Goal: Information Seeking & Learning: Check status

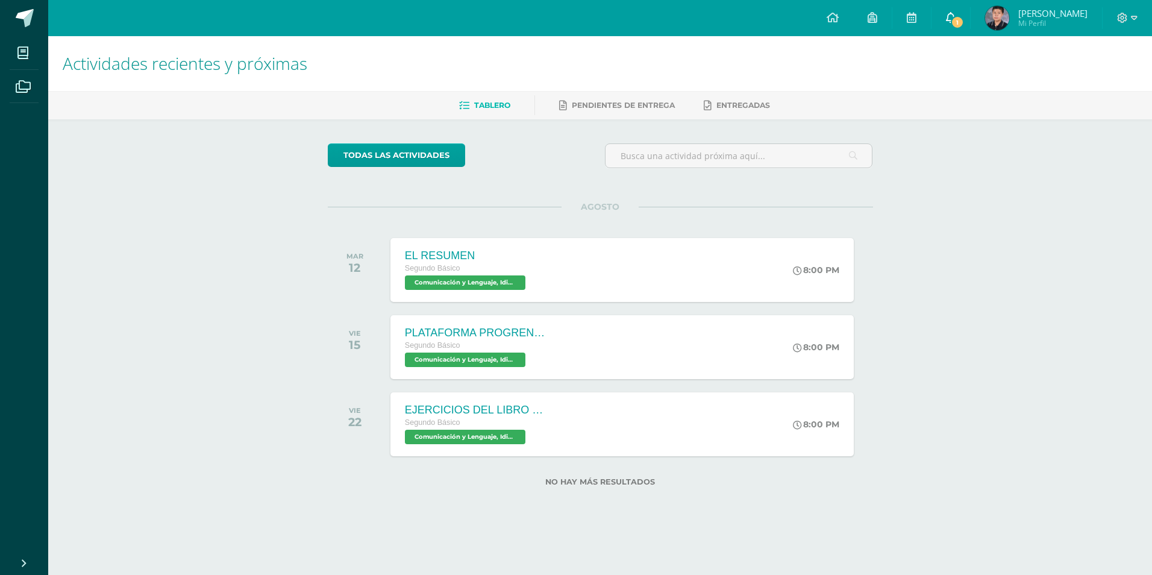
click at [940, 21] on link "1" at bounding box center [950, 18] width 39 height 36
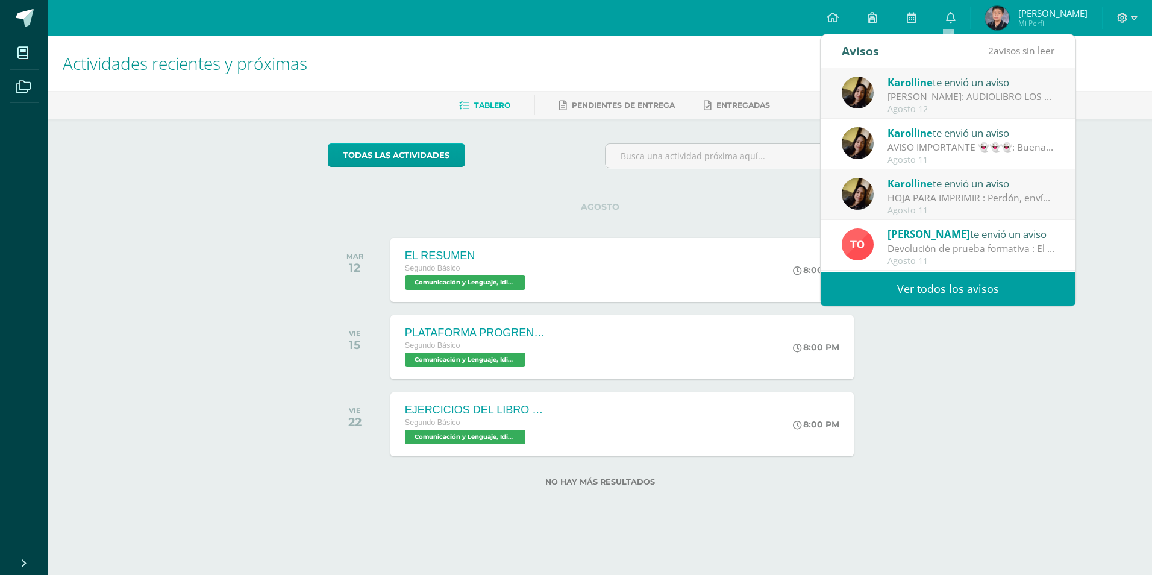
click at [935, 144] on div "AVISO IMPORTANTE 👻👻👻: Buenas tardes chicos!! No olviden trabajar en plataforma …" at bounding box center [970, 147] width 167 height 14
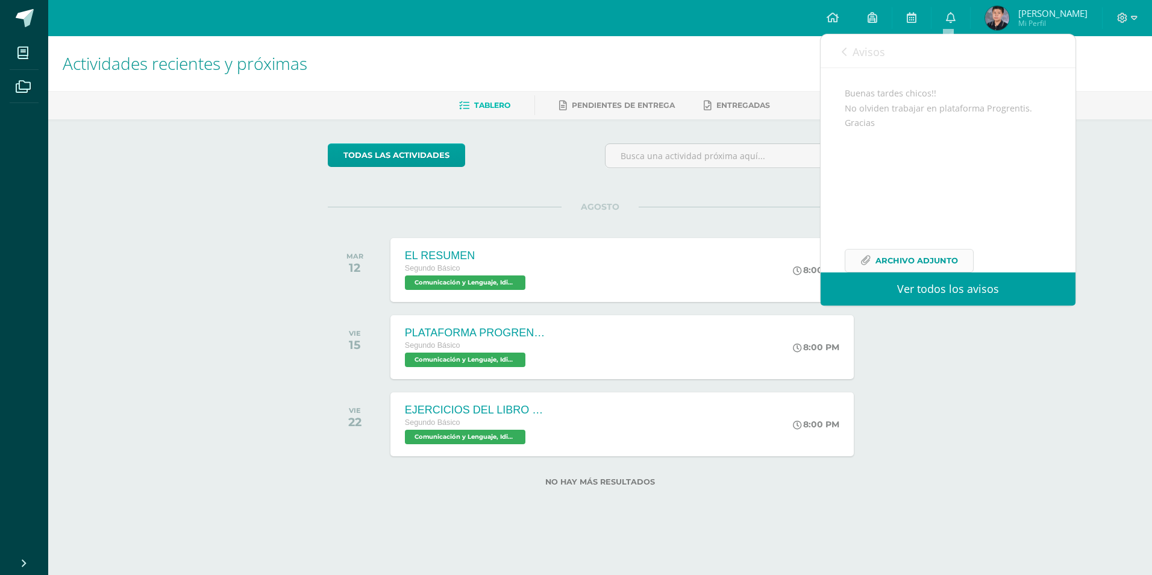
scroll to position [142, 0]
click at [869, 242] on link "Archivo Adjunto" at bounding box center [909, 233] width 129 height 23
click at [859, 46] on span "Avisos" at bounding box center [868, 52] width 33 height 14
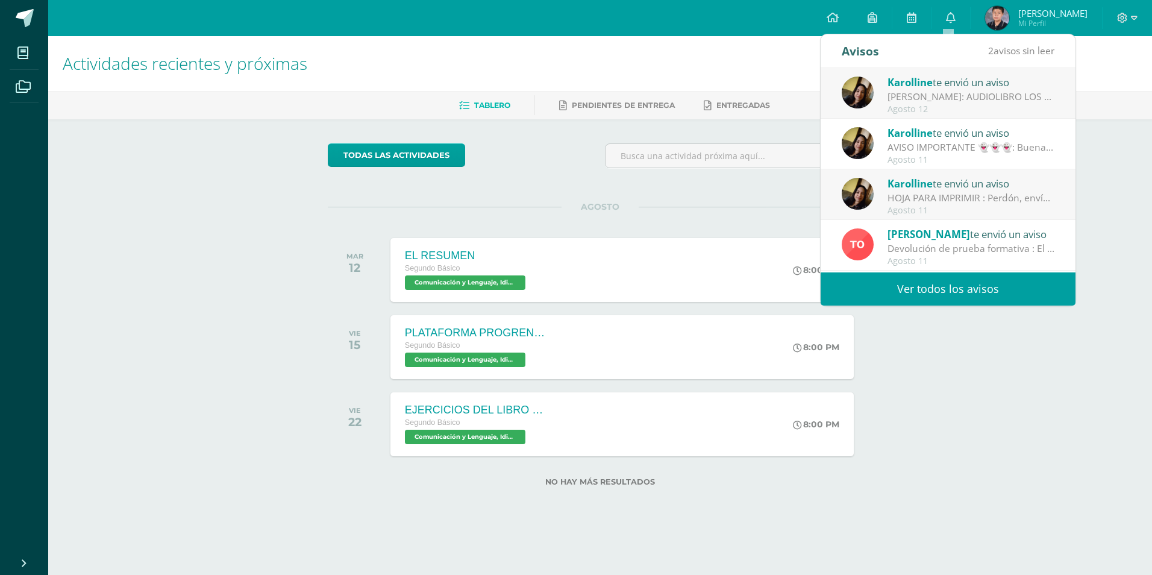
click at [892, 104] on div "Agosto 12" at bounding box center [970, 109] width 167 height 10
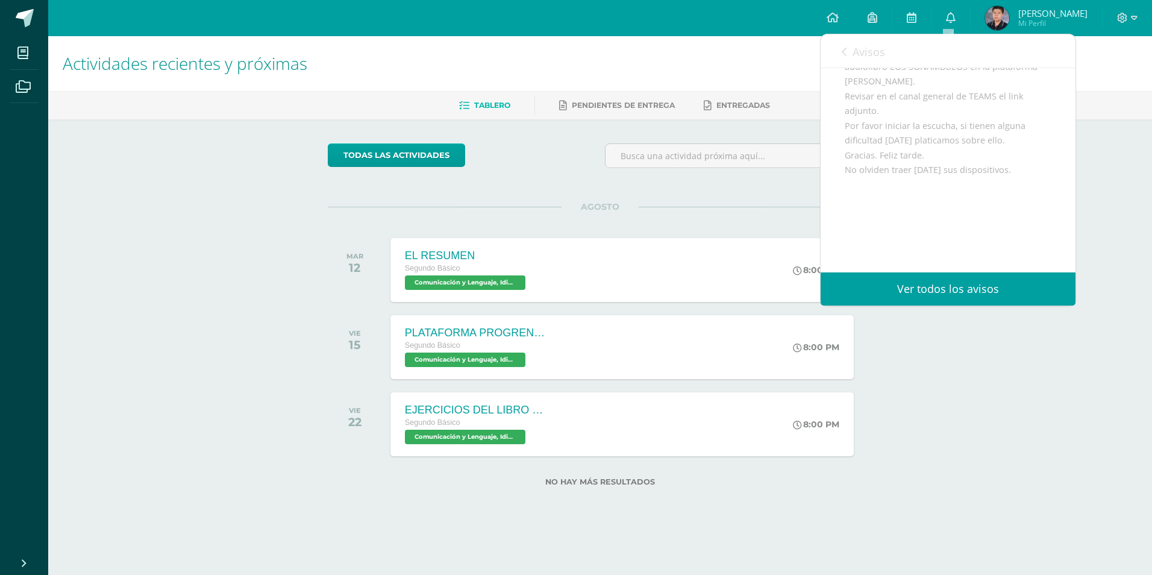
click at [891, 101] on div "[PERSON_NAME] te envió un aviso [PERSON_NAME]: AUDIOLIBRO LOS SONÁMBULOS: Buena…" at bounding box center [821, 170] width 510 height 204
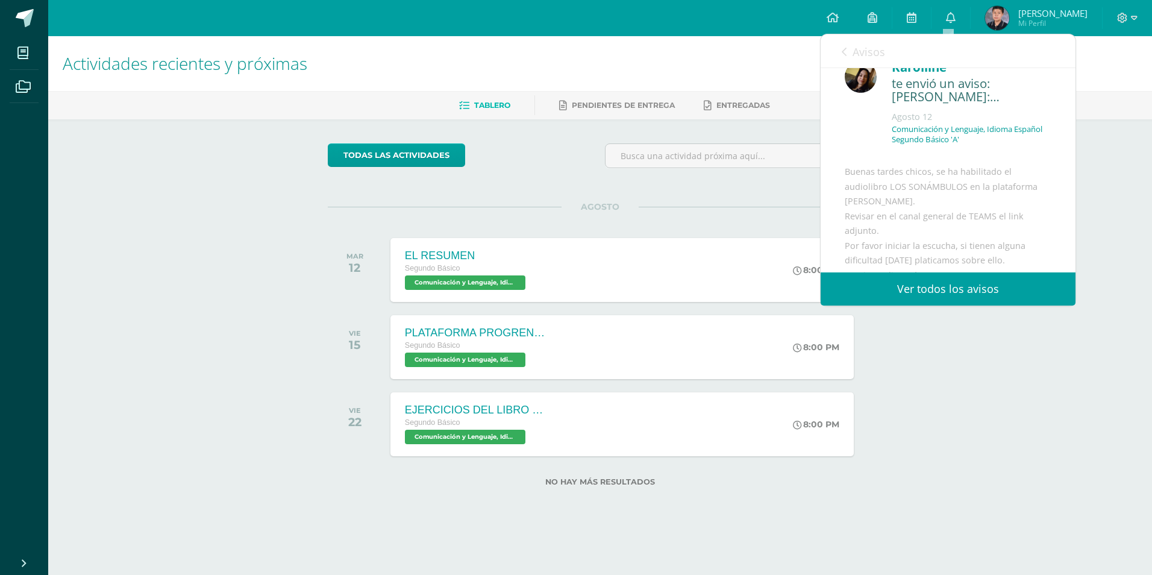
scroll to position [22, 0]
click at [850, 53] on link "Avisos" at bounding box center [863, 51] width 43 height 34
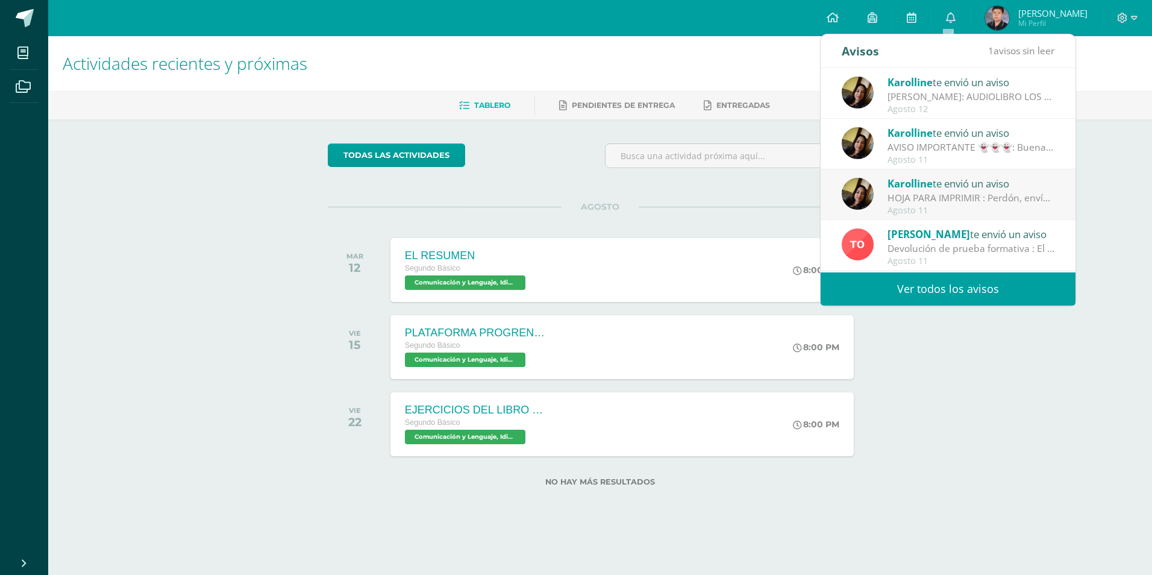
click at [1025, 11] on span "[PERSON_NAME]" at bounding box center [1052, 13] width 69 height 12
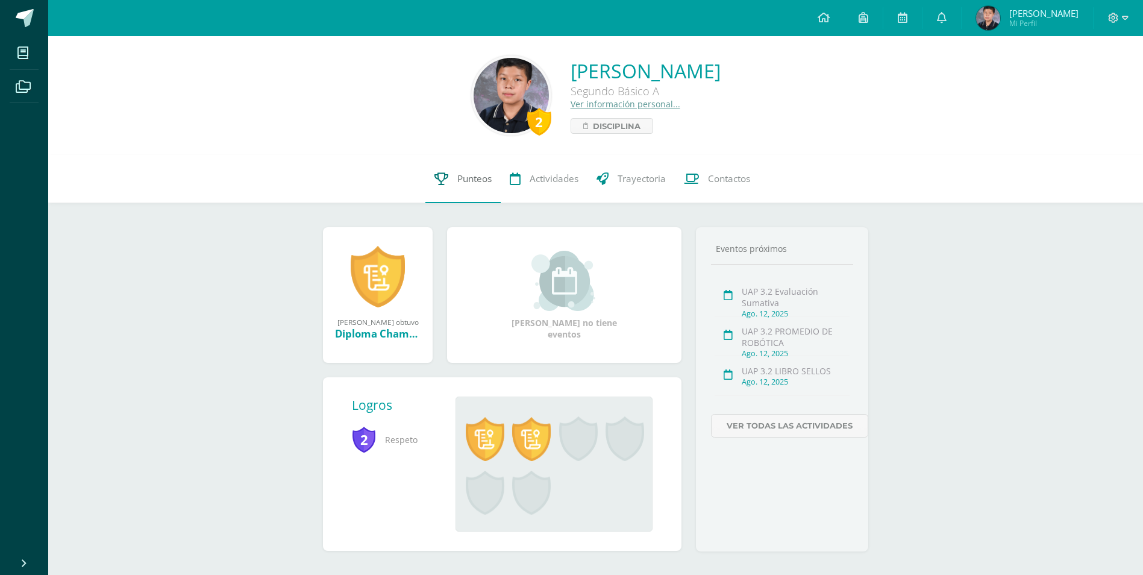
click at [463, 196] on link "Punteos" at bounding box center [462, 179] width 75 height 48
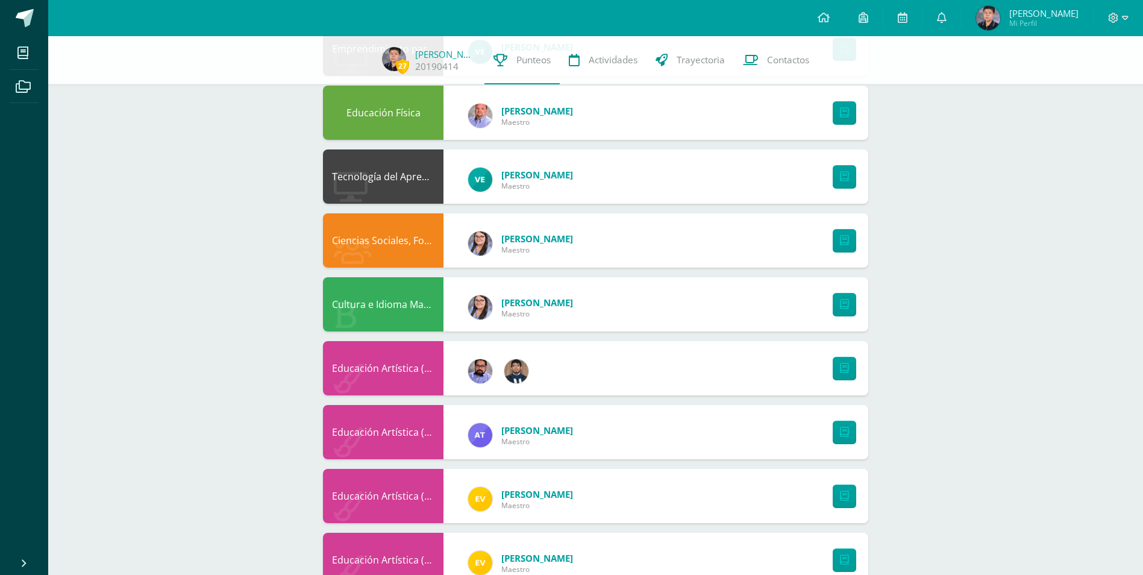
scroll to position [587, 0]
